Goal: Task Accomplishment & Management: Use online tool/utility

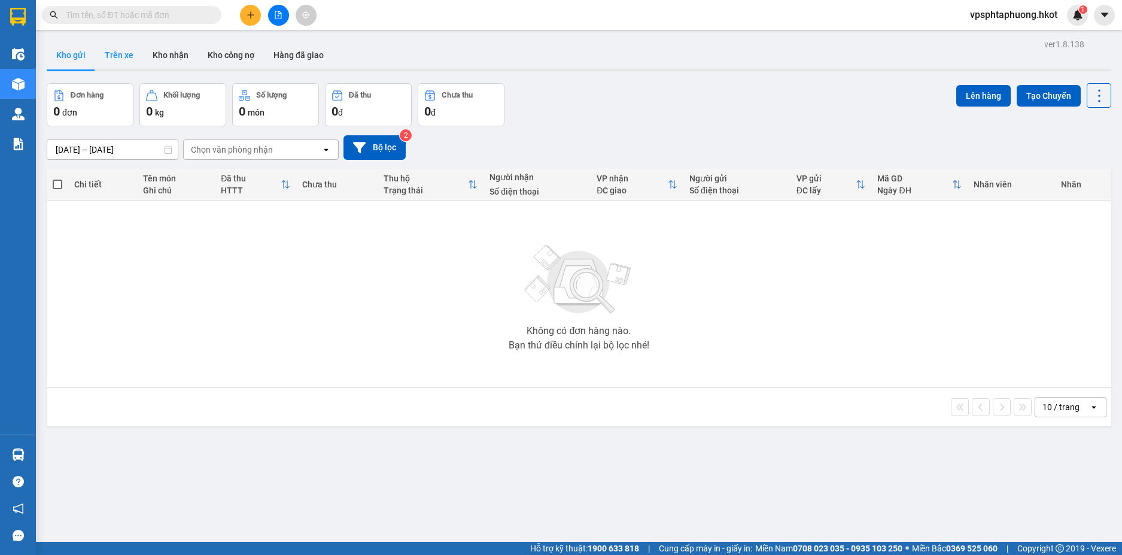
click at [127, 56] on button "Trên xe" at bounding box center [119, 55] width 48 height 29
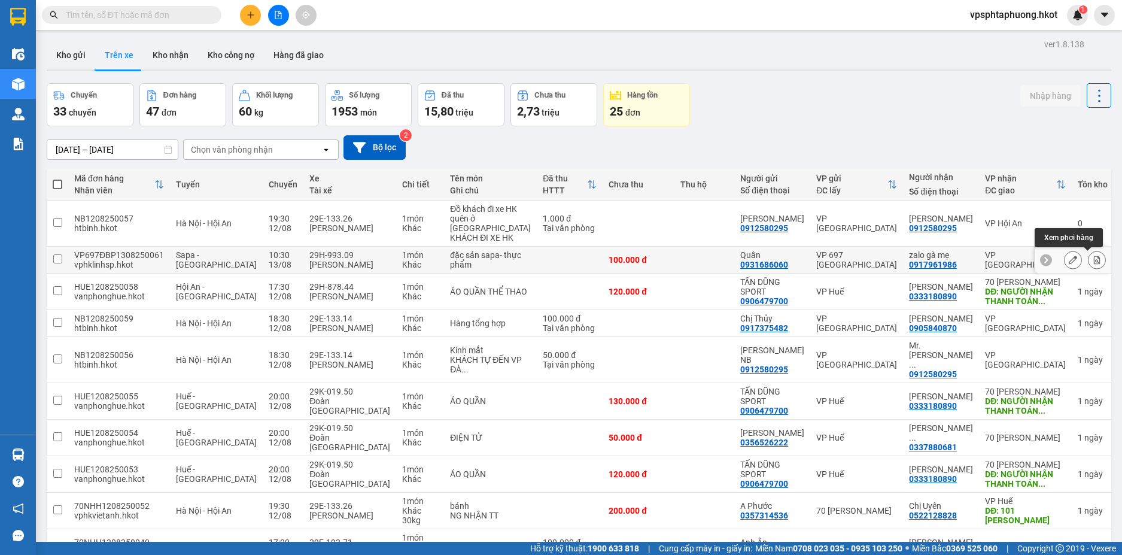
click at [1089, 255] on button at bounding box center [1097, 260] width 17 height 21
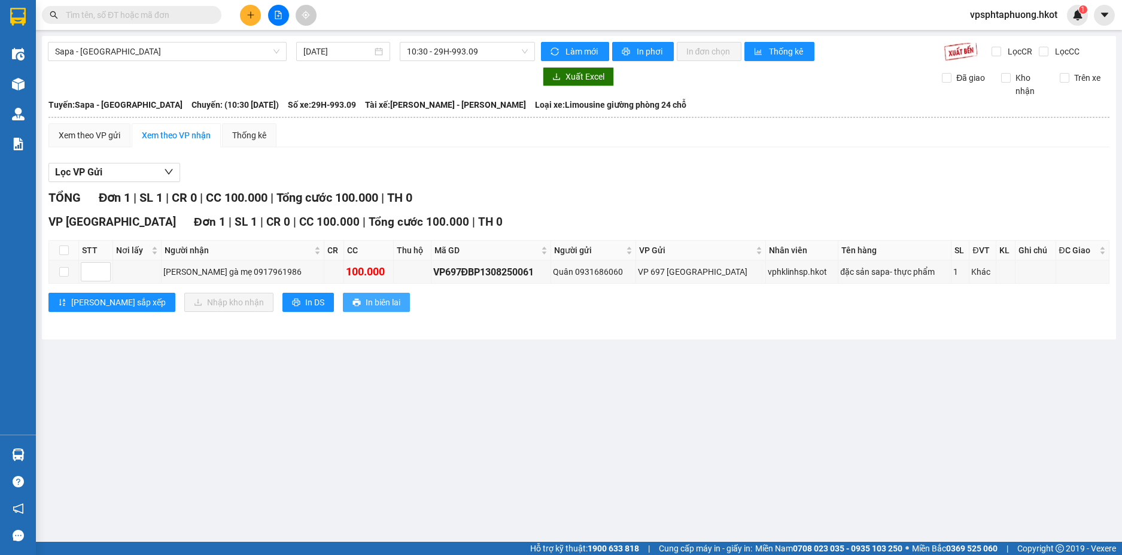
click at [366, 298] on span "In biên lai" at bounding box center [383, 302] width 35 height 13
